Goal: Task Accomplishment & Management: Complete application form

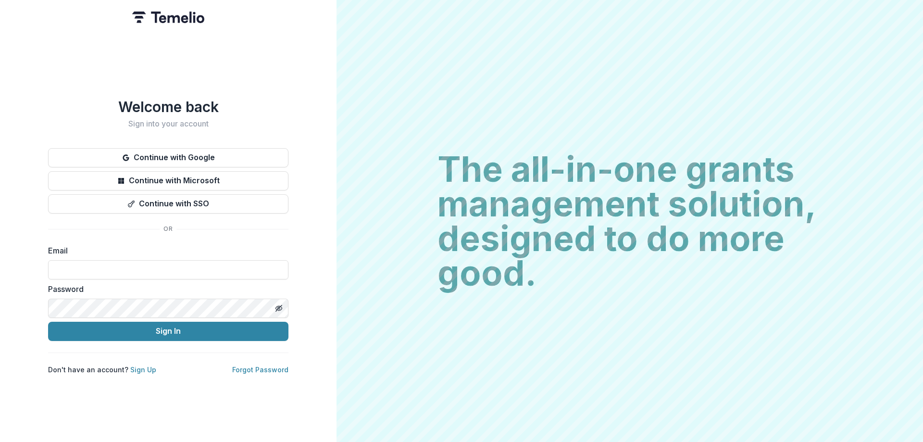
click at [119, 248] on label "Email" at bounding box center [165, 251] width 235 height 12
click at [127, 272] on input at bounding box center [168, 269] width 240 height 19
type input "**********"
click at [139, 366] on link "Sign Up" at bounding box center [143, 370] width 26 height 8
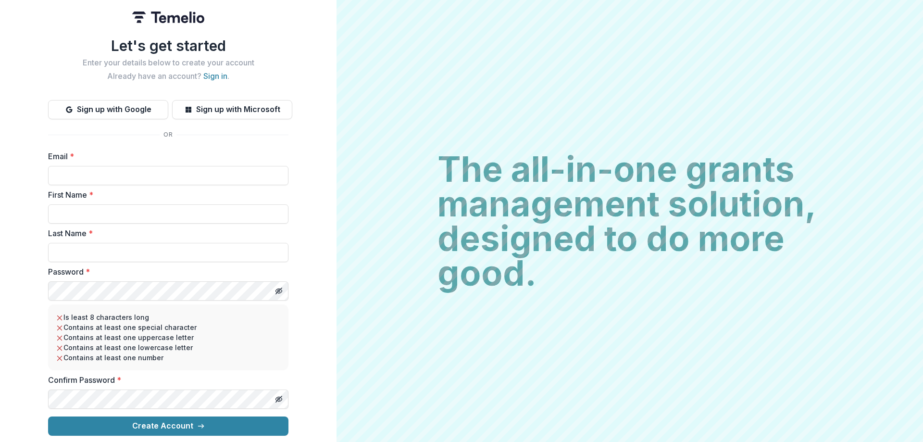
click at [139, 197] on div "First Name *" at bounding box center [168, 206] width 240 height 35
click at [112, 157] on label "Email *" at bounding box center [165, 157] width 235 height 12
click at [112, 166] on input "Email *" at bounding box center [168, 175] width 240 height 19
type input "**********"
type input "*****"
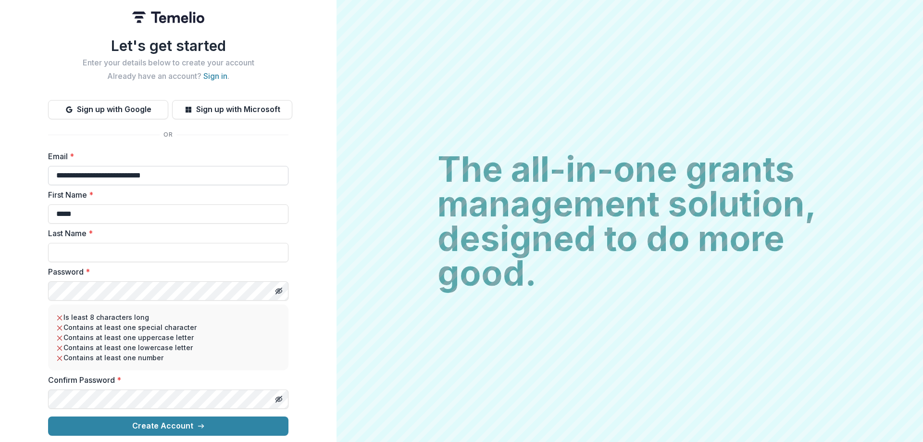
type input "***"
click at [282, 291] on button "Toggle password visibility" at bounding box center [278, 290] width 15 height 15
click at [202, 268] on label "Password *" at bounding box center [165, 272] width 235 height 12
click at [200, 271] on label "Password *" at bounding box center [165, 272] width 235 height 12
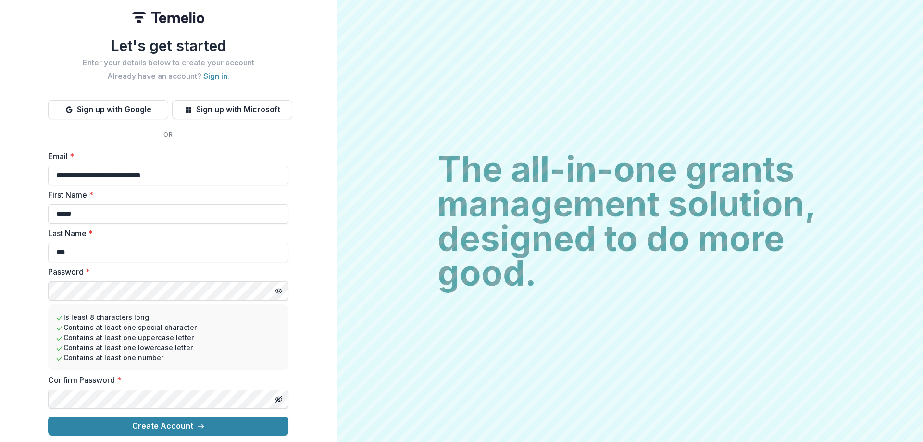
click at [200, 271] on label "Password *" at bounding box center [165, 272] width 235 height 12
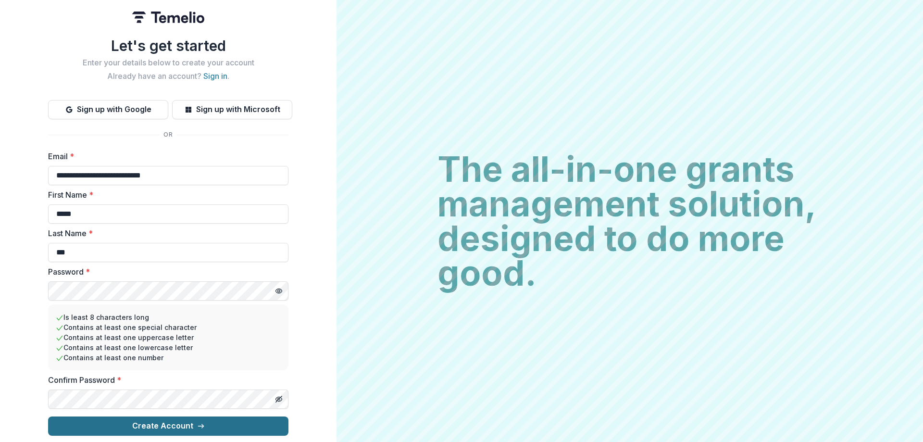
click at [154, 429] on button "Create Account" at bounding box center [168, 425] width 240 height 19
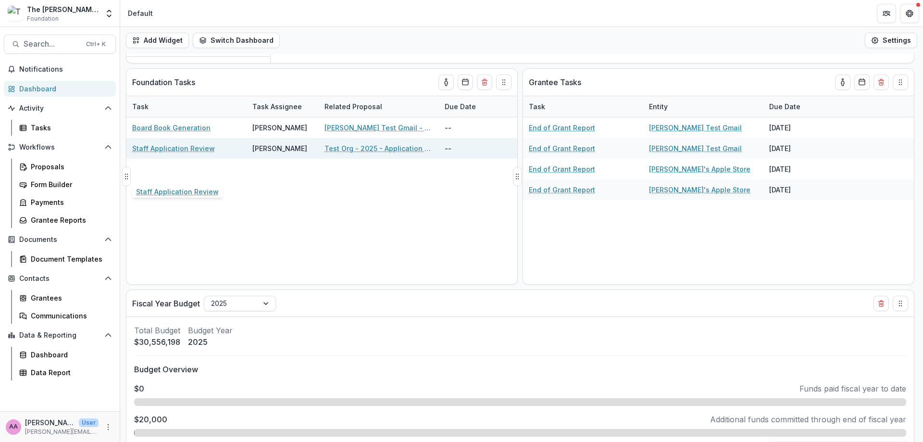
scroll to position [213, 0]
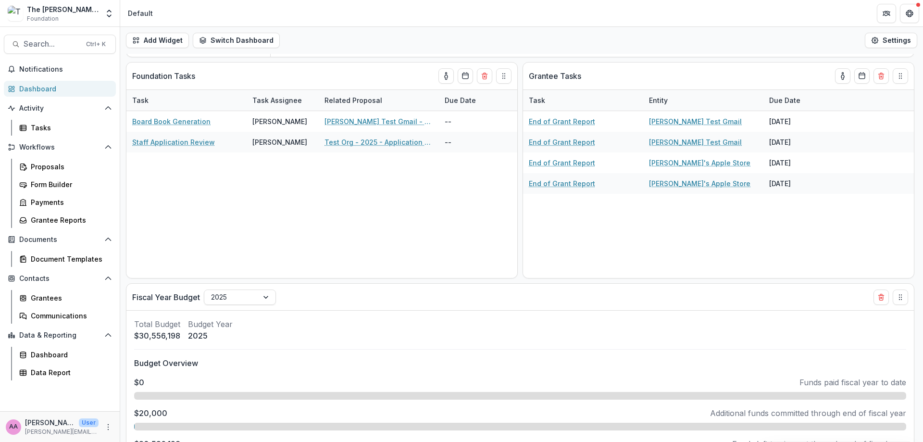
click at [25, 87] on div "Dashboard" at bounding box center [63, 89] width 89 height 10
click at [38, 151] on button "Workflows" at bounding box center [60, 146] width 112 height 15
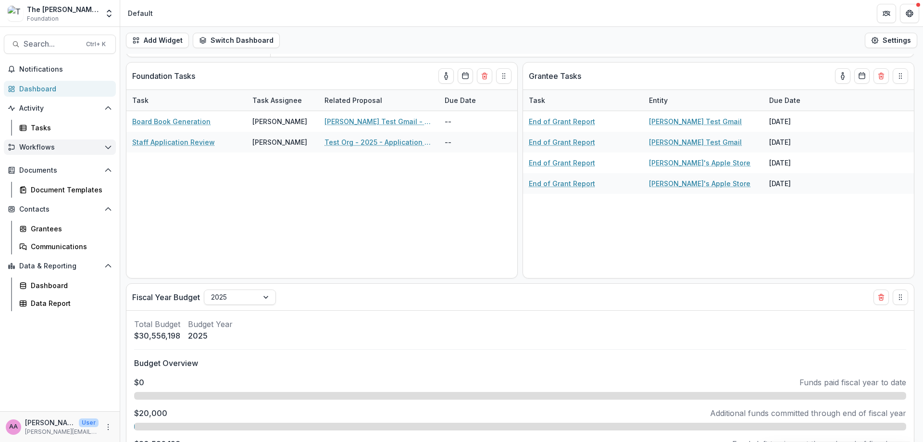
click at [36, 142] on button "Workflows" at bounding box center [60, 146] width 112 height 15
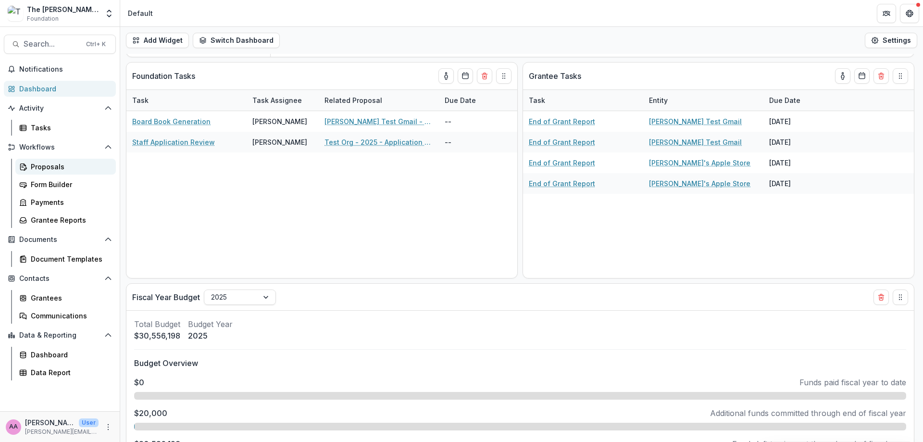
click at [76, 172] on link "Proposals" at bounding box center [65, 167] width 101 height 16
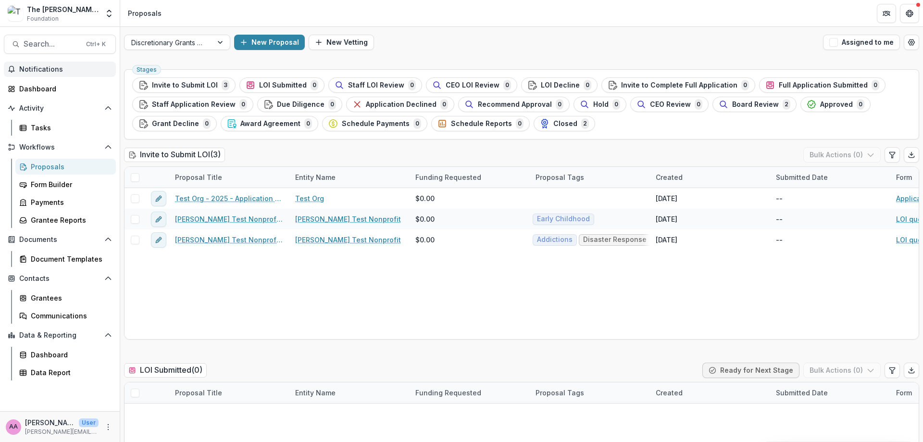
click at [43, 66] on span "Notifications" at bounding box center [65, 69] width 93 height 8
click at [36, 93] on div "Dashboard" at bounding box center [63, 89] width 89 height 10
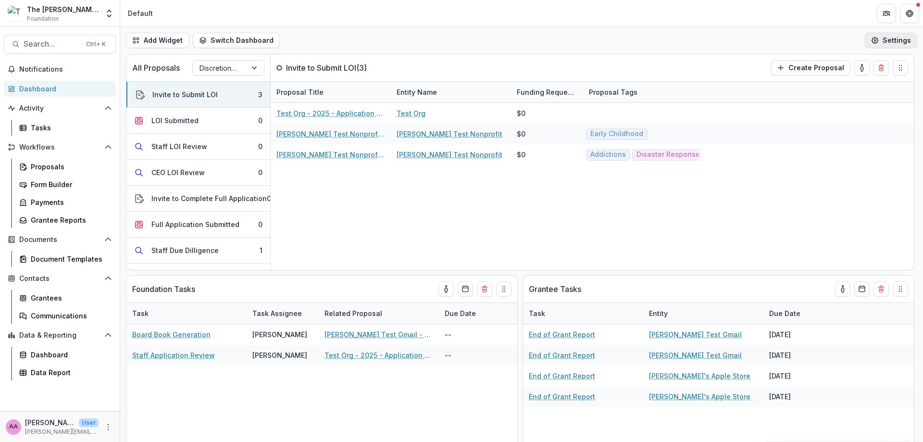
click at [883, 35] on button "Settings" at bounding box center [891, 40] width 52 height 15
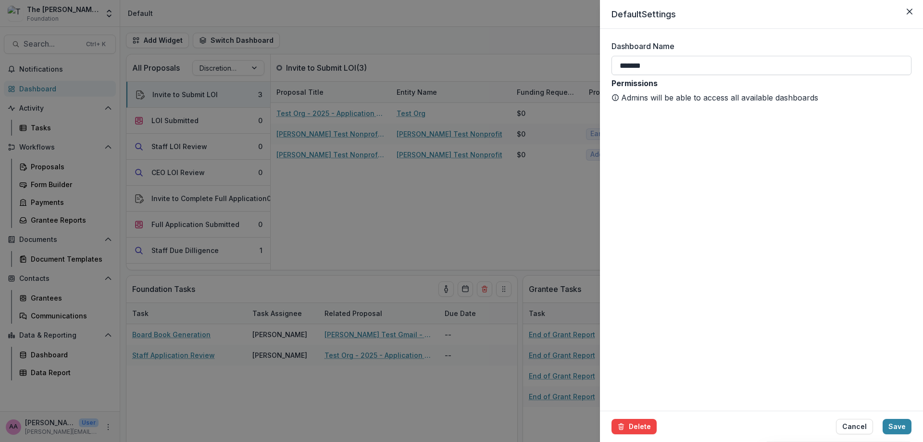
click at [716, 70] on input "*******" at bounding box center [762, 65] width 300 height 19
click at [919, 15] on header "Default Settings" at bounding box center [761, 14] width 323 height 29
click at [913, 14] on button "Close" at bounding box center [909, 11] width 15 height 15
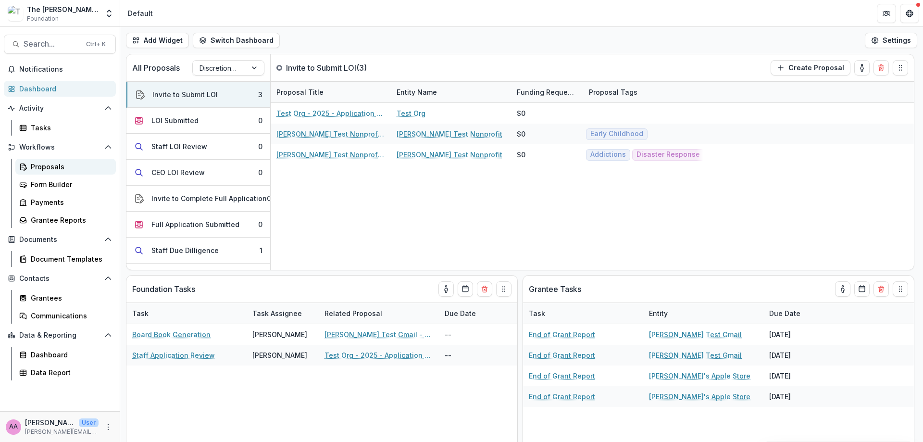
click at [44, 166] on div "Proposals" at bounding box center [69, 167] width 77 height 10
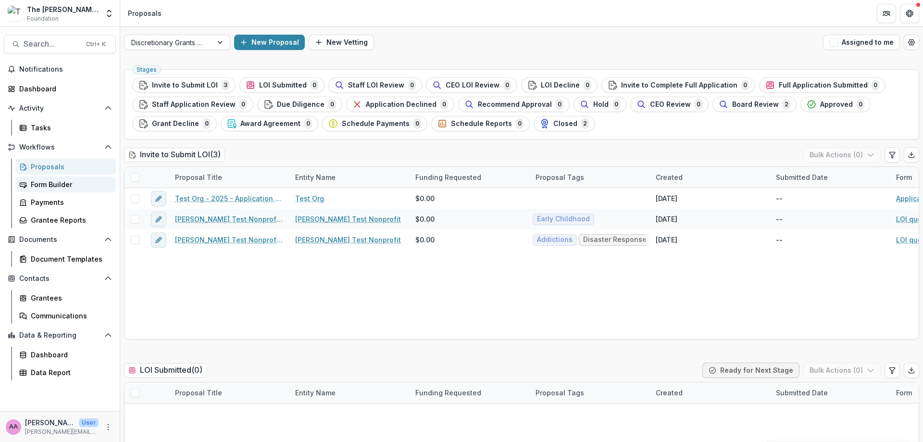
click at [67, 182] on div "Form Builder" at bounding box center [69, 184] width 77 height 10
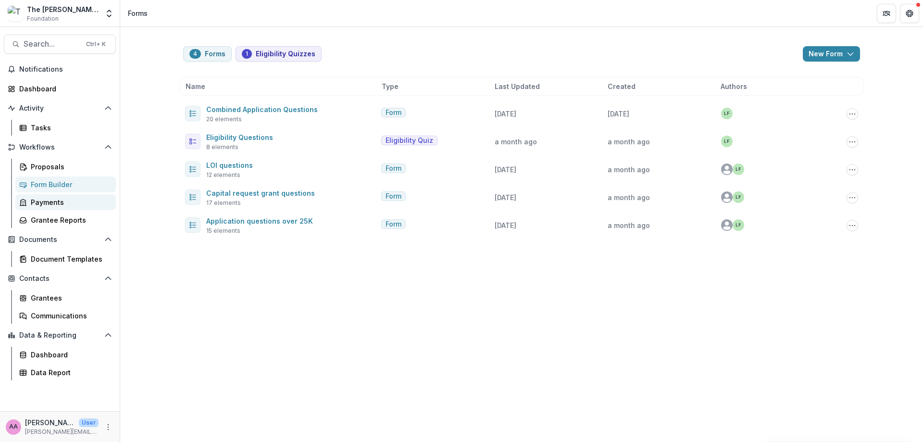
click at [57, 195] on link "Payments" at bounding box center [65, 202] width 101 height 16
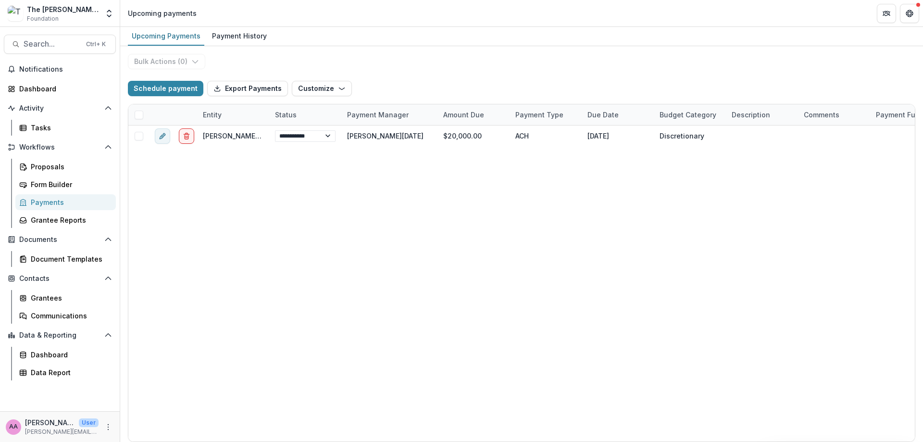
click at [51, 249] on div "Documents Document Templates" at bounding box center [60, 249] width 120 height 35
click at [50, 257] on div "Document Templates" at bounding box center [69, 259] width 77 height 10
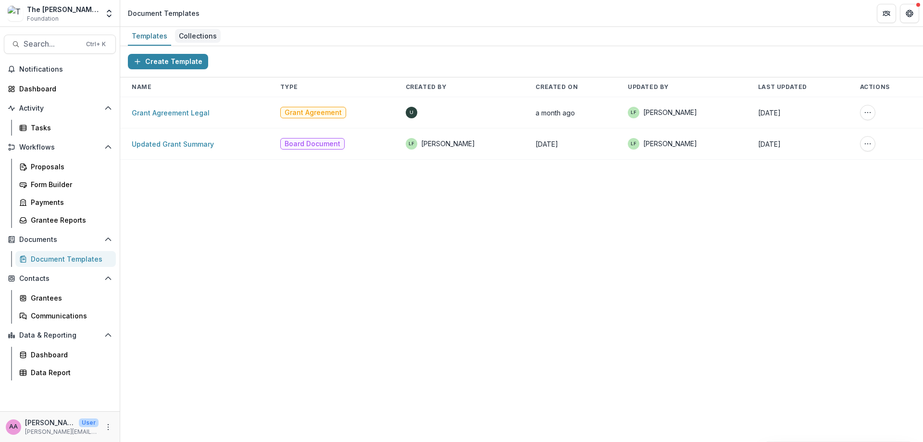
click at [205, 31] on div "Collections" at bounding box center [198, 36] width 46 height 14
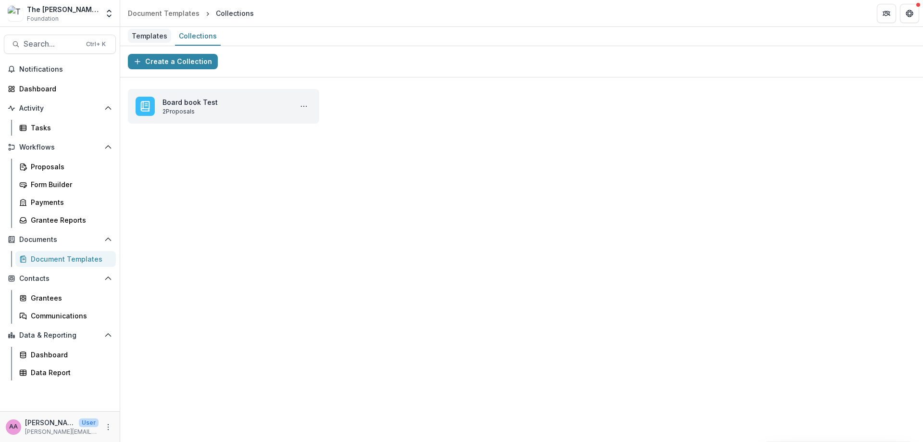
click at [134, 31] on div "Templates" at bounding box center [149, 36] width 43 height 14
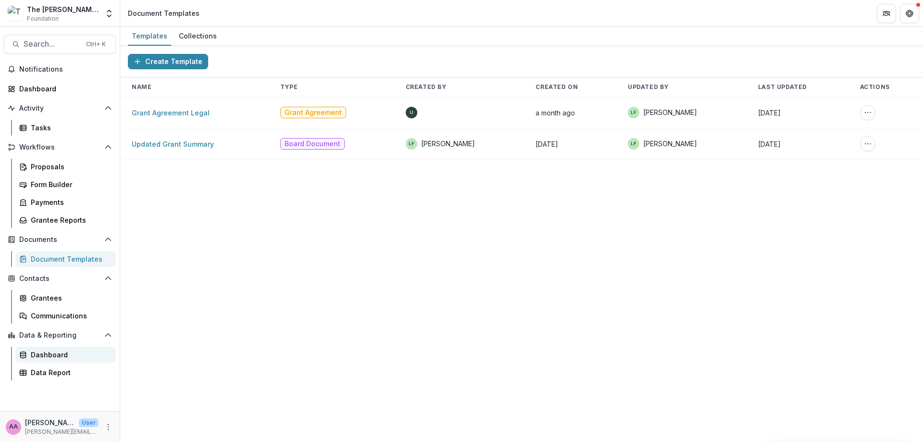
click at [47, 353] on div "Dashboard" at bounding box center [69, 355] width 77 height 10
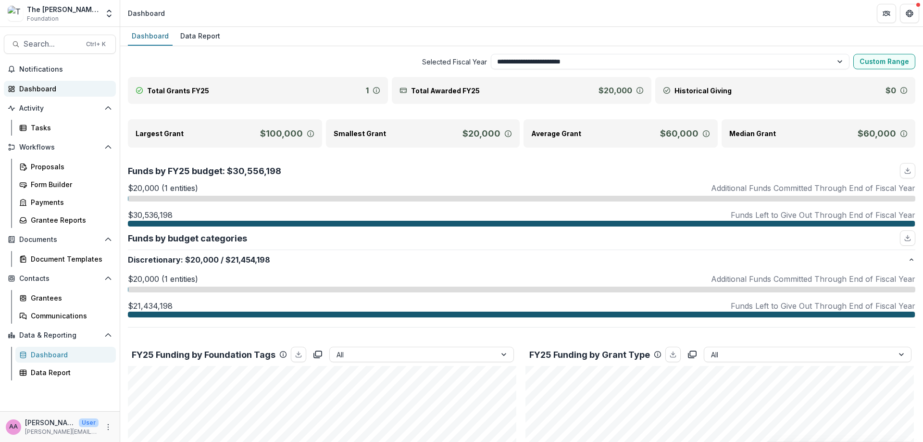
click at [42, 77] on div "Notifications Dashboard Activity Tasks Workflows Proposals Form Builder Payment…" at bounding box center [60, 237] width 120 height 350
click at [42, 82] on link "Dashboard" at bounding box center [60, 89] width 112 height 16
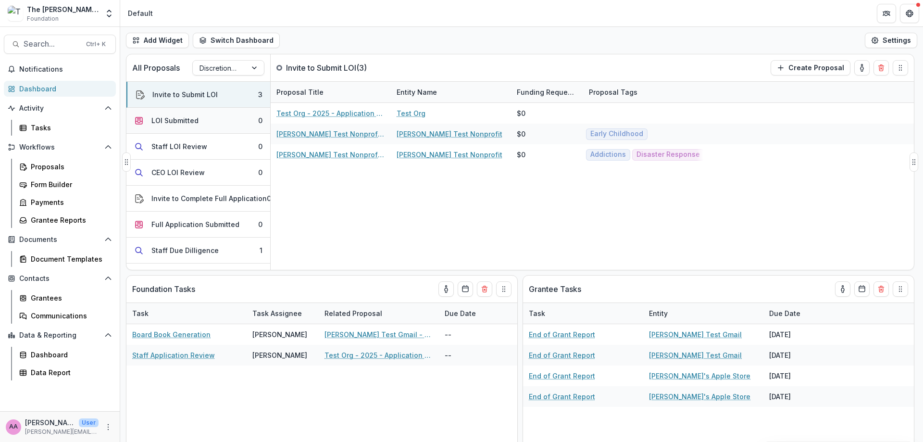
click at [220, 117] on button "LOI Submitted 0" at bounding box center [198, 121] width 144 height 26
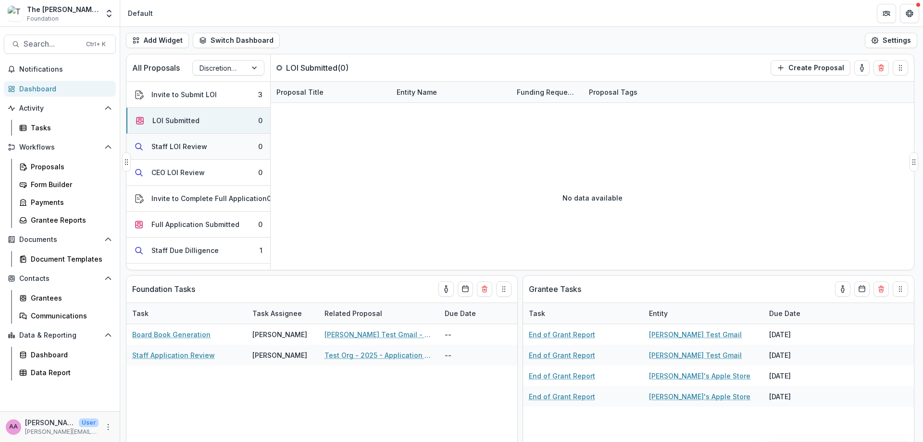
click at [191, 149] on div "Staff LOI Review" at bounding box center [179, 146] width 56 height 10
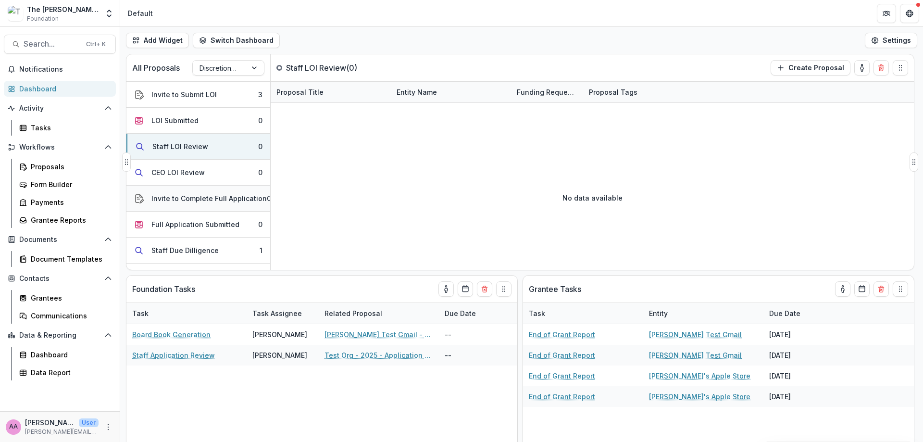
click at [175, 205] on button "Invite to Complete Full Application 0" at bounding box center [198, 199] width 144 height 26
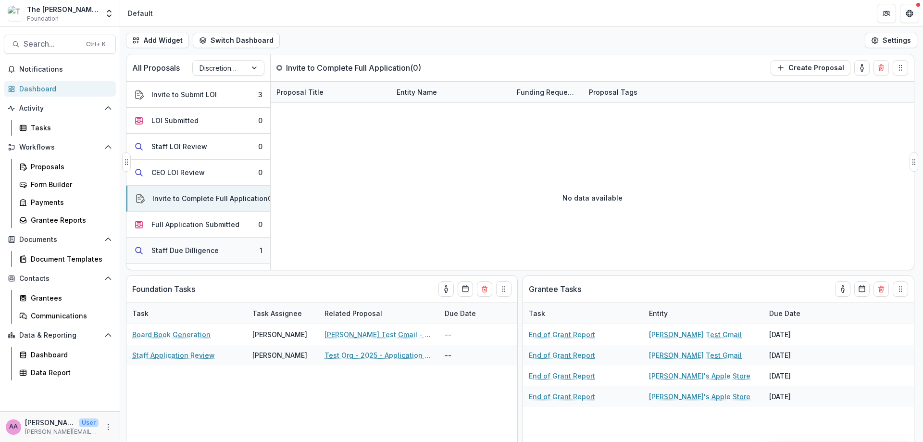
drag, startPoint x: 171, startPoint y: 226, endPoint x: 175, endPoint y: 246, distance: 20.0
click at [171, 227] on div "Full Application Submitted" at bounding box center [195, 224] width 88 height 10
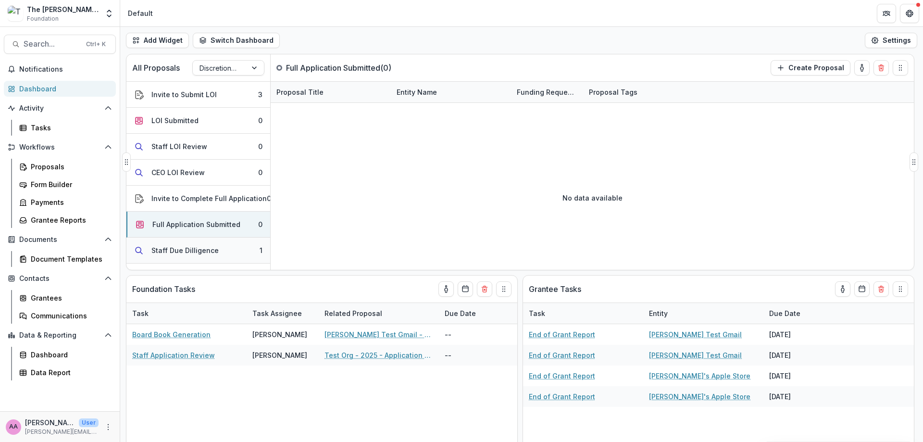
click at [184, 258] on button "Staff Due Dilligence 1" at bounding box center [198, 251] width 144 height 26
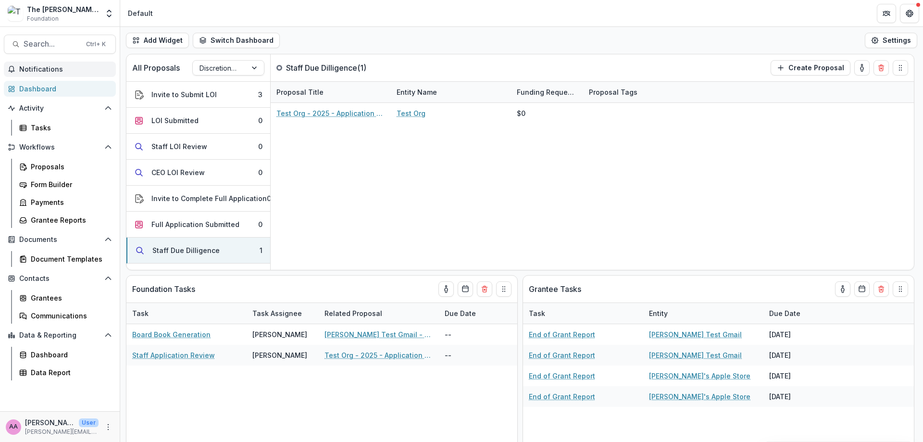
click at [33, 74] on button "Notifications" at bounding box center [60, 69] width 112 height 15
click at [40, 94] on link "Dashboard" at bounding box center [60, 89] width 112 height 16
click at [44, 130] on div "Tasks" at bounding box center [69, 128] width 77 height 10
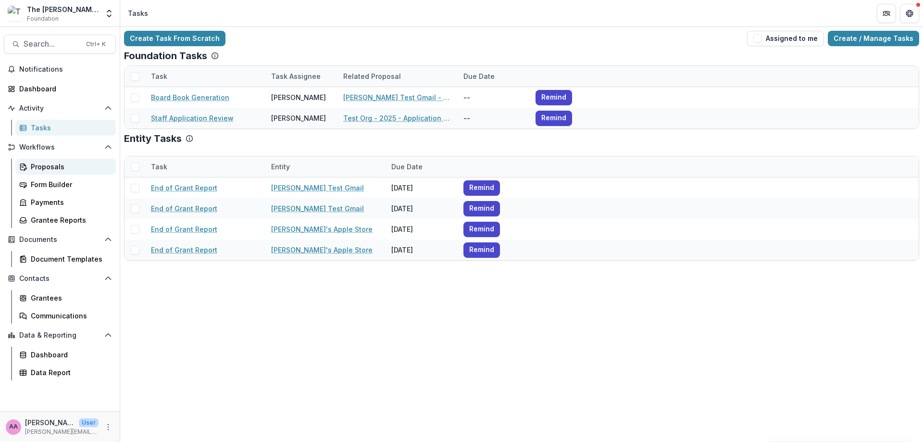
click at [27, 164] on link "Proposals" at bounding box center [65, 167] width 101 height 16
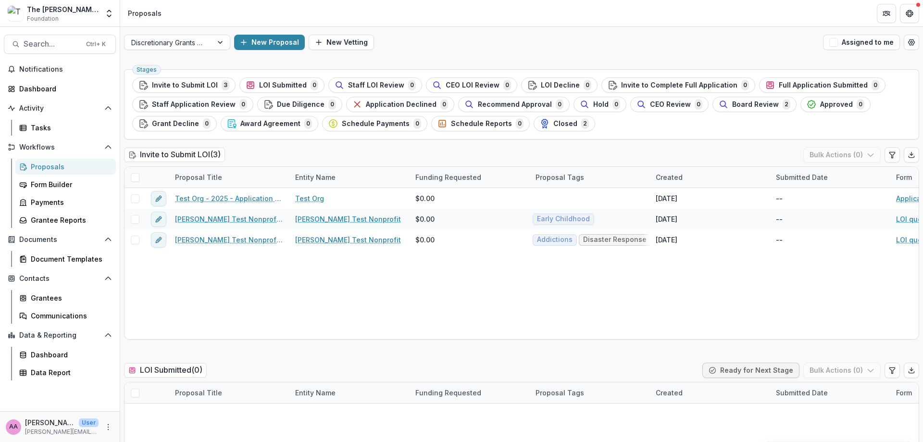
click at [208, 51] on div "Discretionary Grants Pipeline New Proposal New Vetting Assigned to me" at bounding box center [521, 42] width 803 height 31
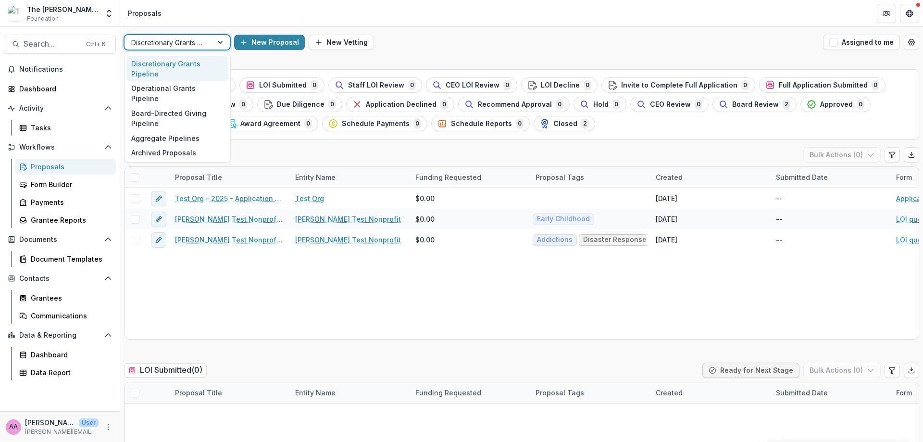
click at [202, 41] on div at bounding box center [168, 43] width 75 height 12
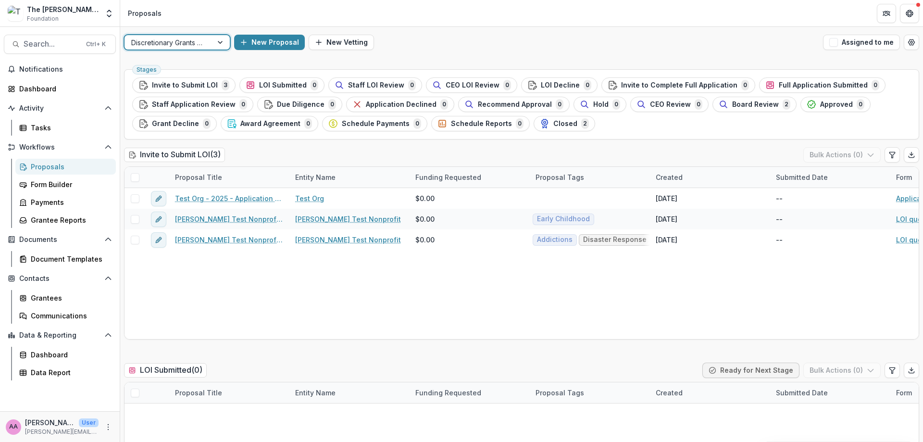
click at [202, 41] on div at bounding box center [168, 43] width 75 height 12
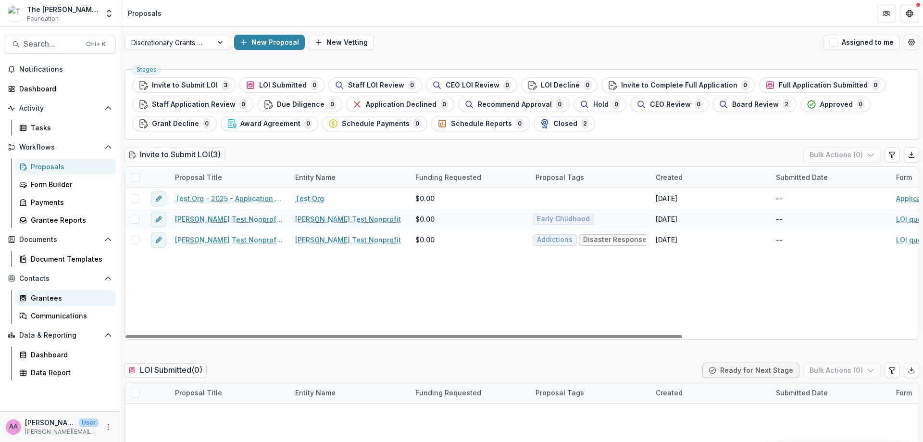
click at [49, 296] on div "Grantees" at bounding box center [69, 298] width 77 height 10
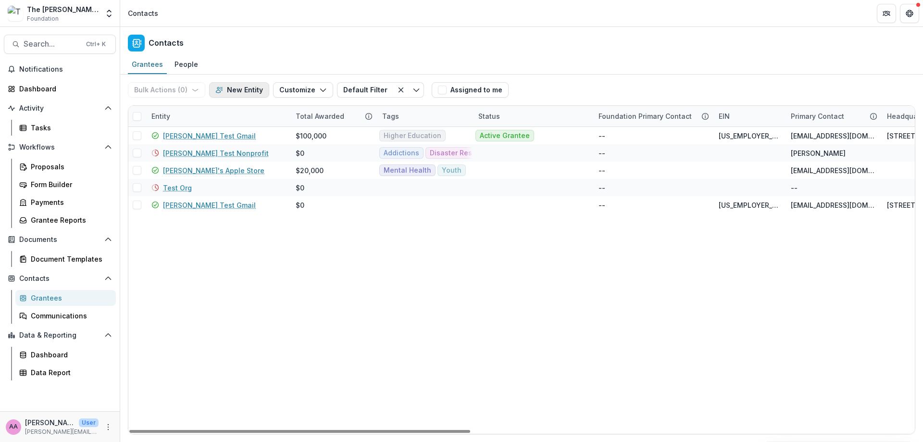
click at [223, 88] on button "New Entity" at bounding box center [239, 89] width 60 height 15
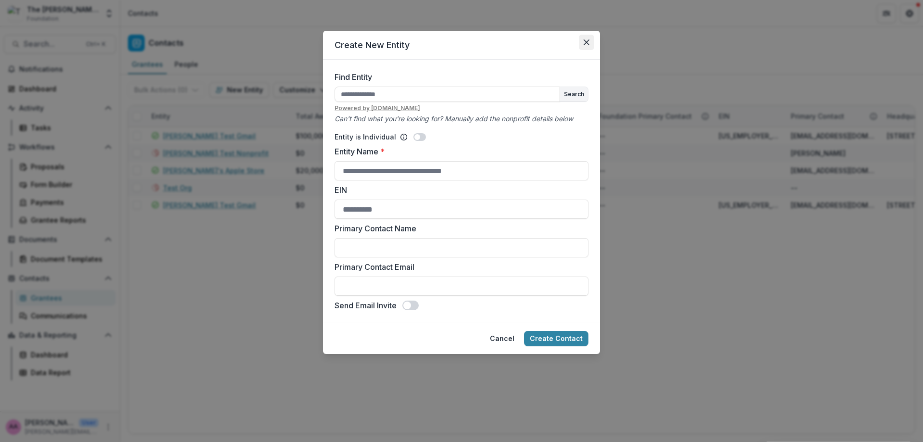
click at [579, 47] on button "Close" at bounding box center [586, 42] width 15 height 15
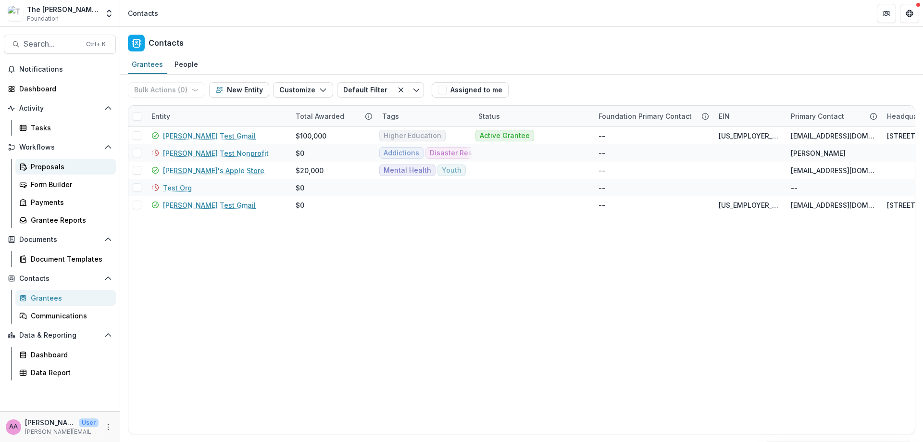
click at [33, 174] on link "Proposals" at bounding box center [65, 167] width 101 height 16
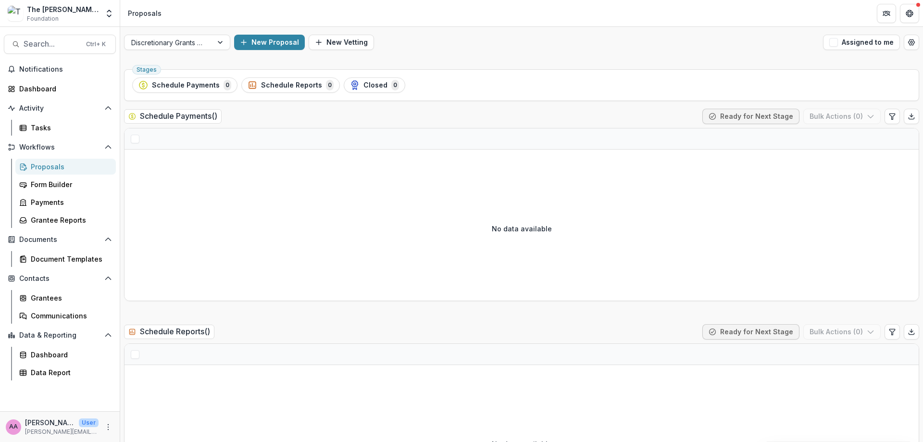
click at [40, 168] on div "Proposals" at bounding box center [69, 167] width 77 height 10
click at [257, 43] on button "New Proposal" at bounding box center [269, 42] width 71 height 15
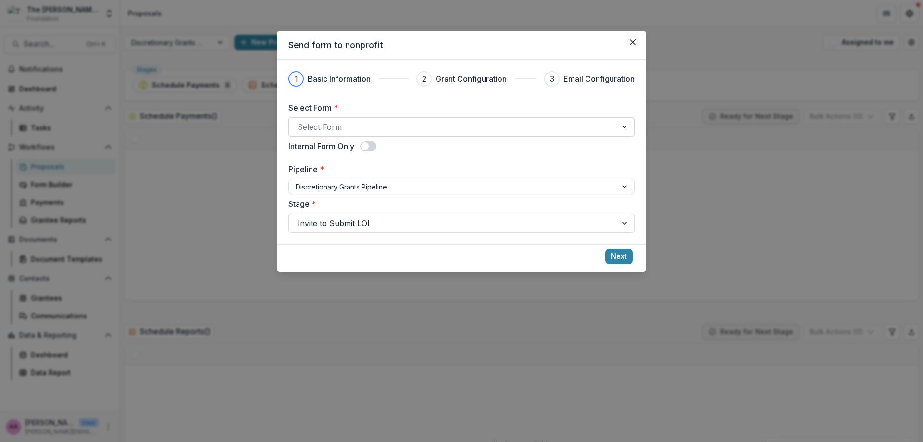
click at [511, 128] on div at bounding box center [453, 126] width 311 height 13
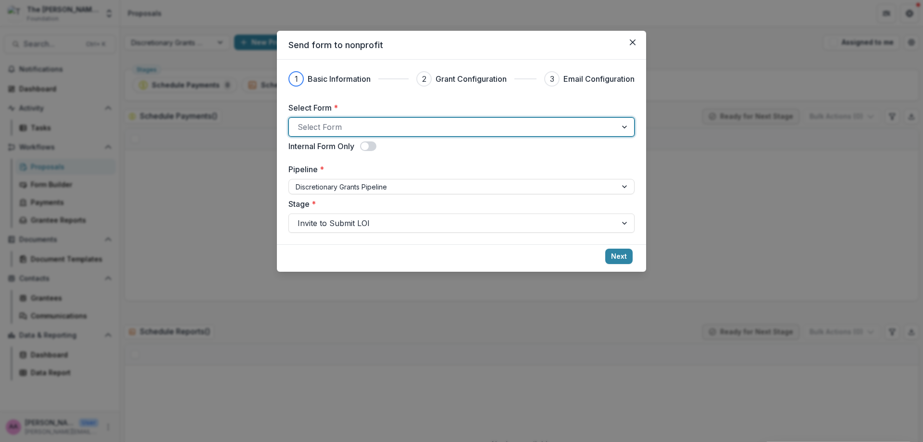
click at [509, 128] on div at bounding box center [453, 126] width 311 height 13
click at [634, 40] on icon "Close" at bounding box center [633, 42] width 6 height 6
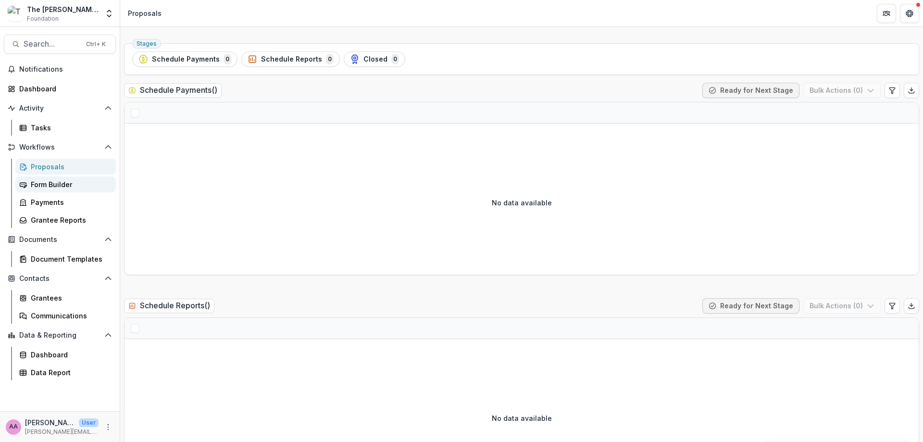
scroll to position [29, 0]
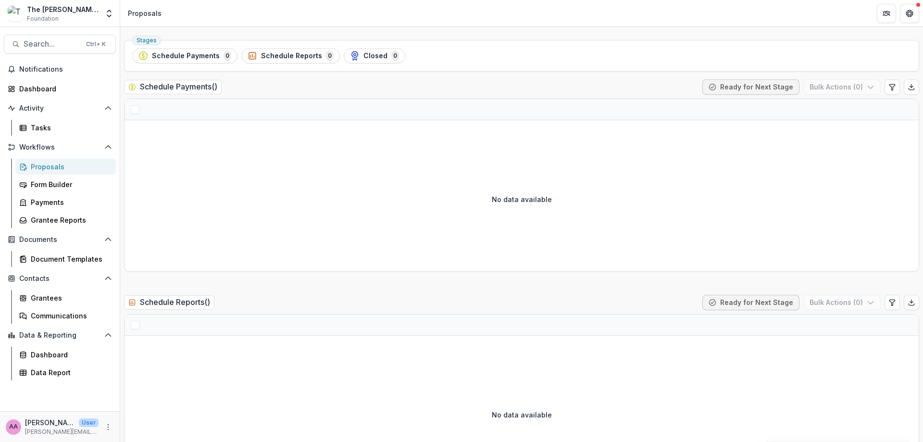
click at [35, 164] on div "Proposals" at bounding box center [69, 167] width 77 height 10
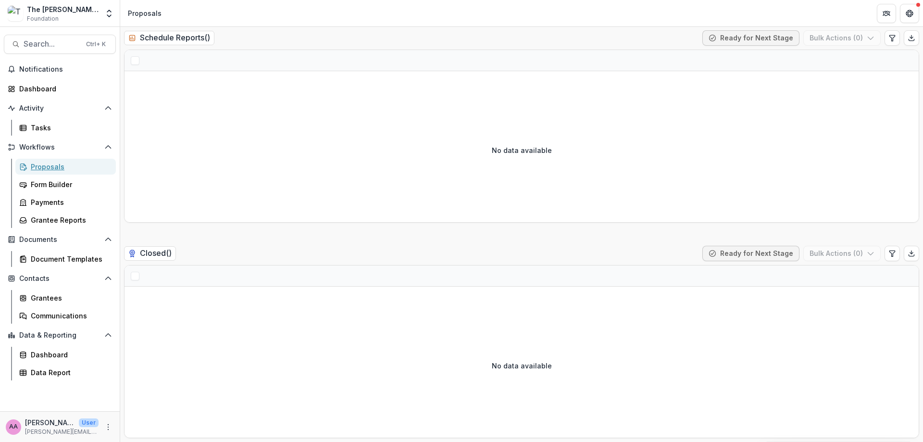
scroll to position [0, 0]
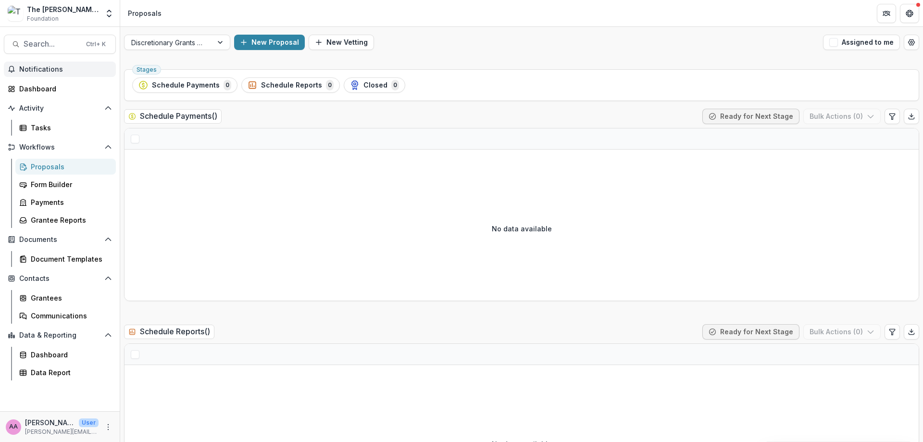
click at [24, 66] on span "Notifications" at bounding box center [65, 69] width 93 height 8
click at [24, 87] on div "Dashboard" at bounding box center [63, 89] width 89 height 10
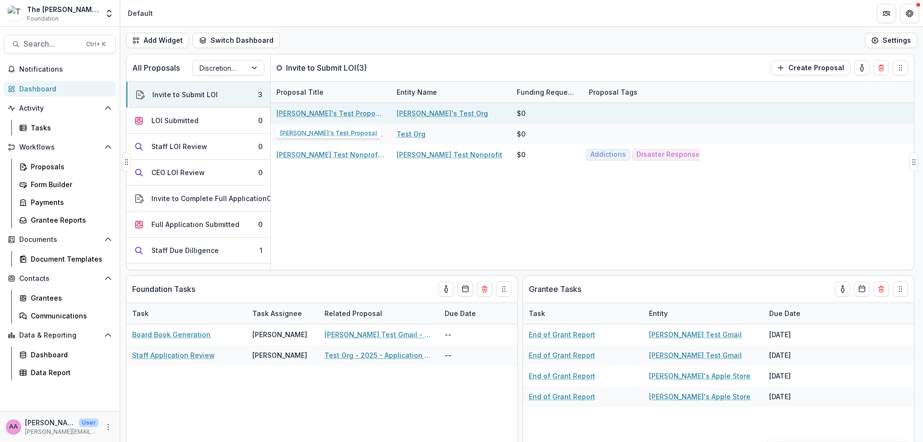
click at [319, 113] on link "[PERSON_NAME]'s Test Proposal" at bounding box center [331, 113] width 109 height 10
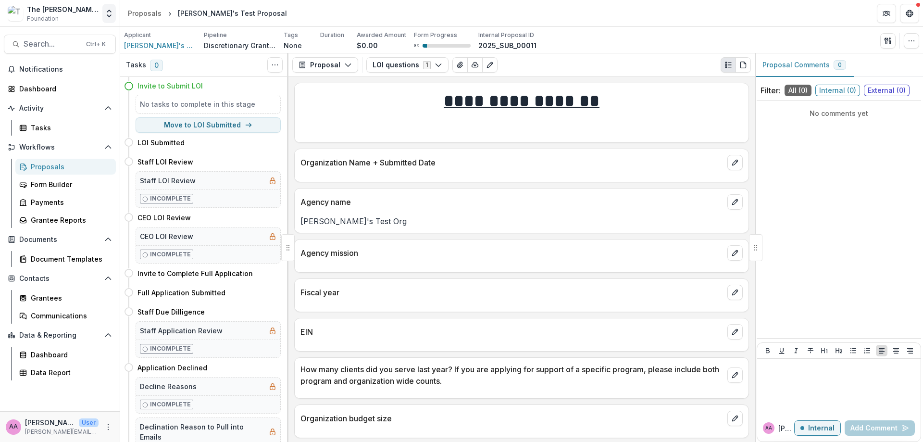
click at [111, 16] on icon "Open entity switcher" at bounding box center [109, 14] width 10 height 10
click at [108, 5] on button "Open entity switcher" at bounding box center [108, 13] width 13 height 19
click at [922, 420] on div "Filter: All ( 0 ) Internal ( 0 ) External ( 0 ) No comments yet AA [PERSON_NAME…" at bounding box center [839, 261] width 168 height 361
